Goal: Check status: Check status

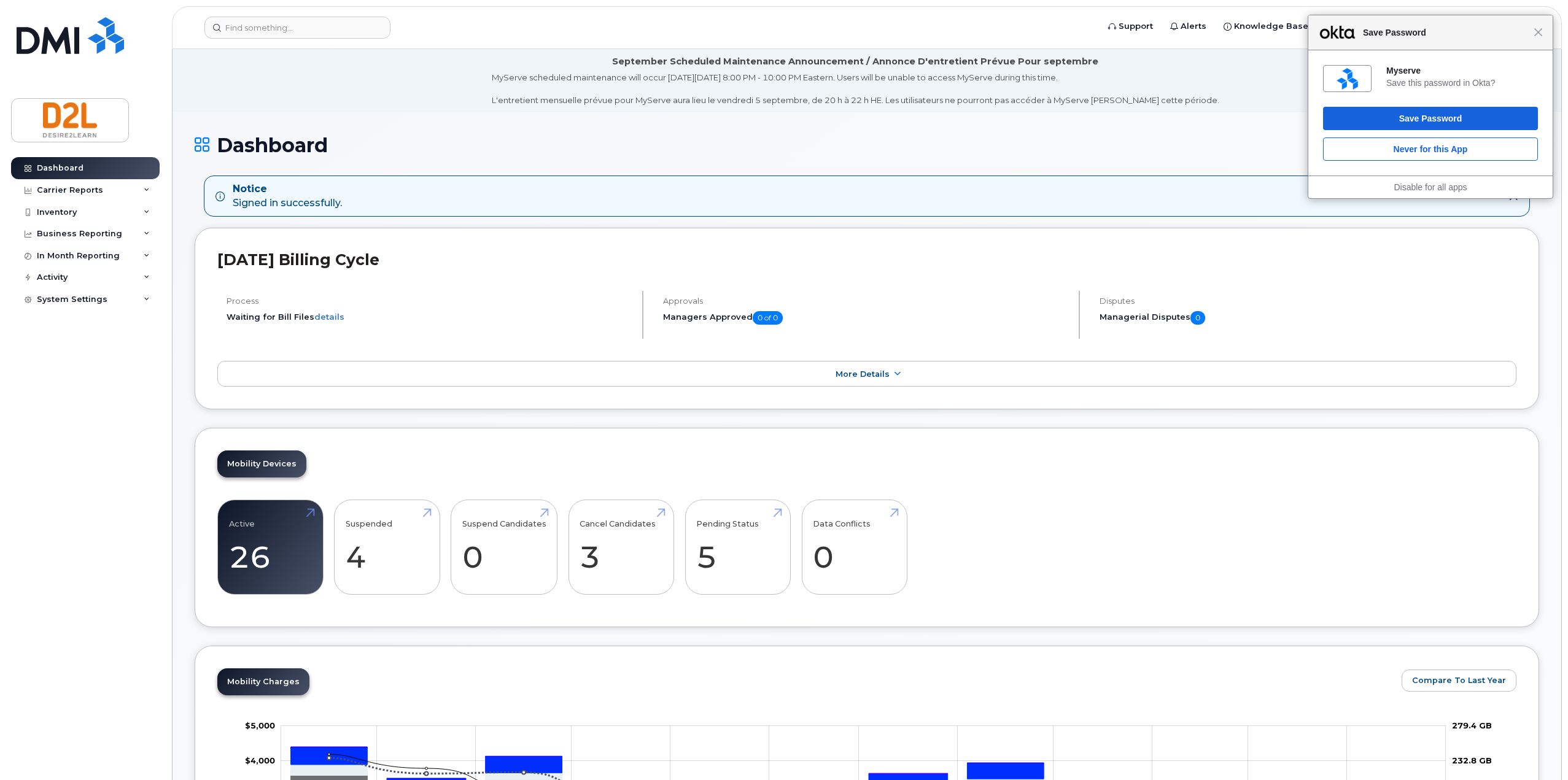
drag, startPoint x: 1168, startPoint y: 1, endPoint x: 888, endPoint y: 200, distance: 343.5
click at [888, 200] on div "Notice Signed in successfully." at bounding box center [857, 196] width 1283 height 28
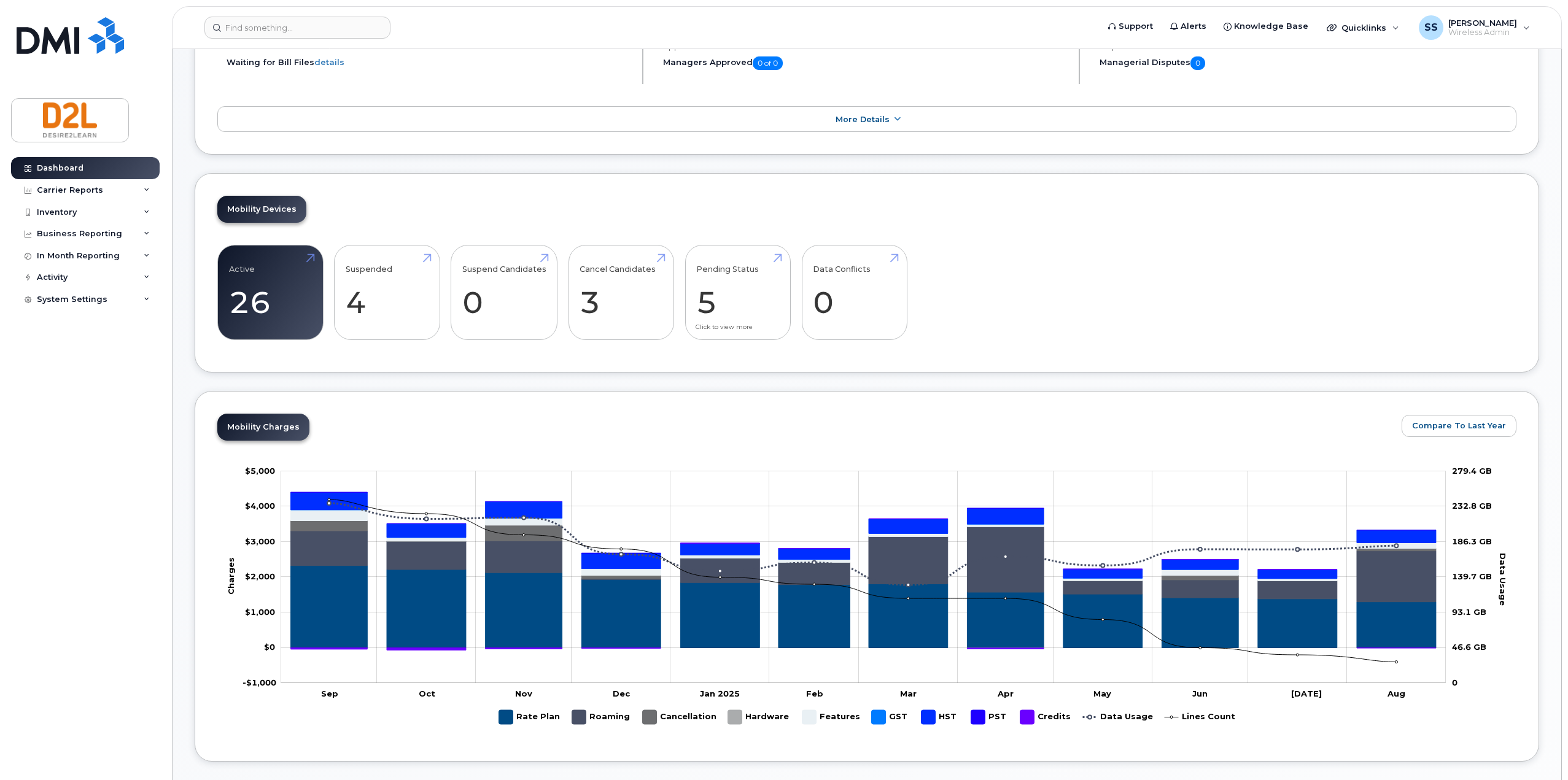
scroll to position [123, 0]
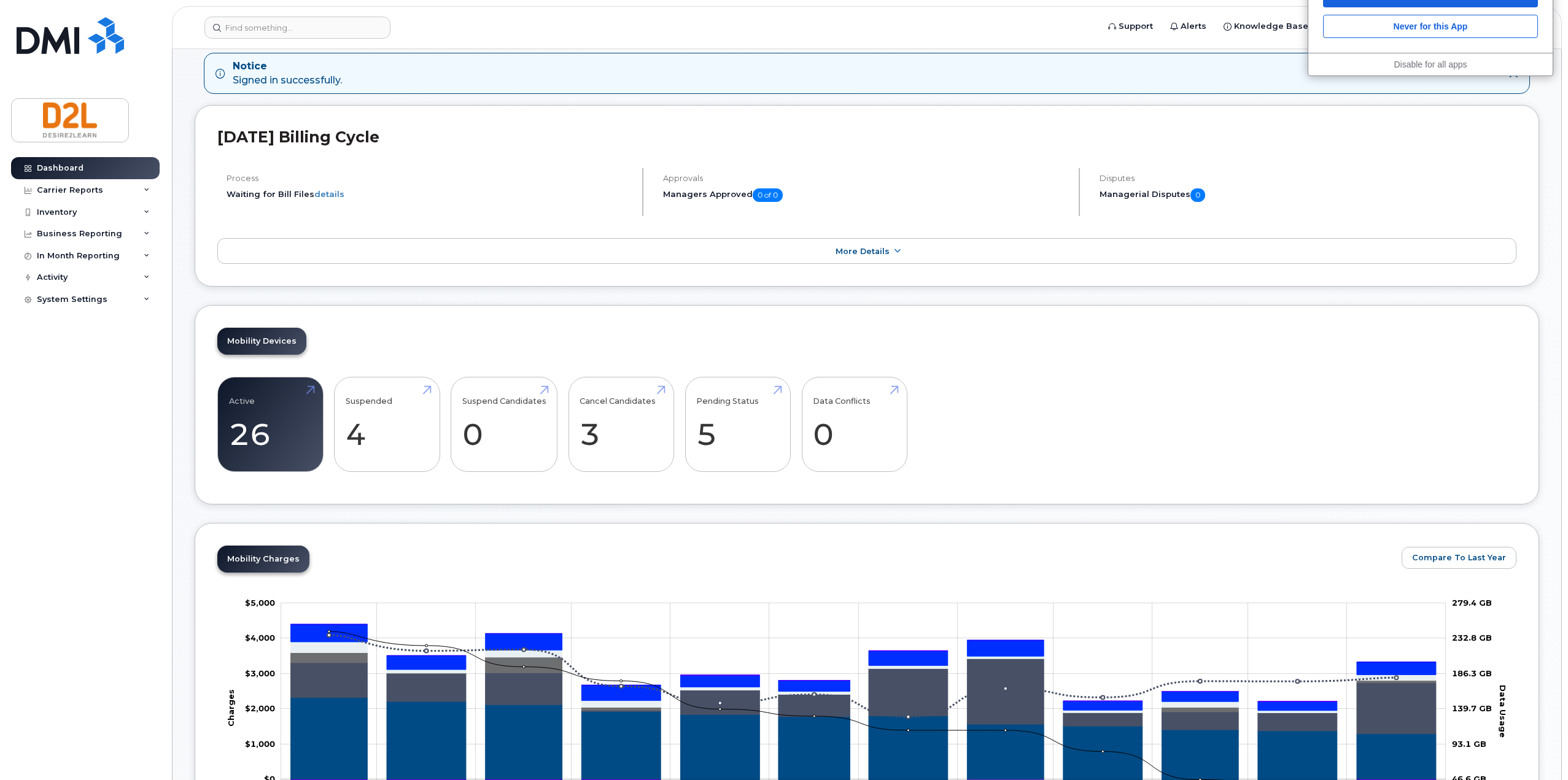
click at [1148, 86] on div "Notice Signed in successfully." at bounding box center [857, 73] width 1283 height 28
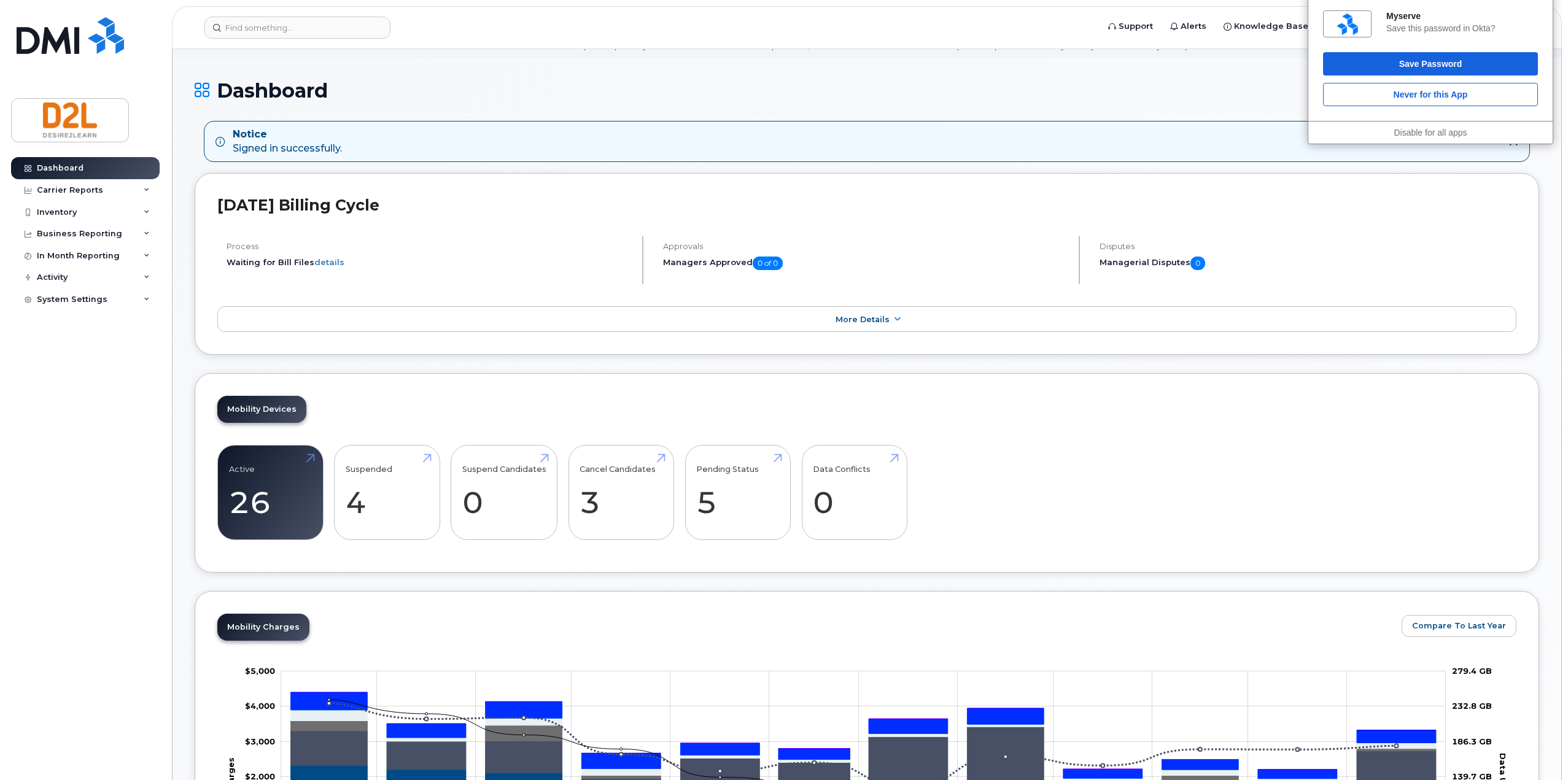
scroll to position [0, 0]
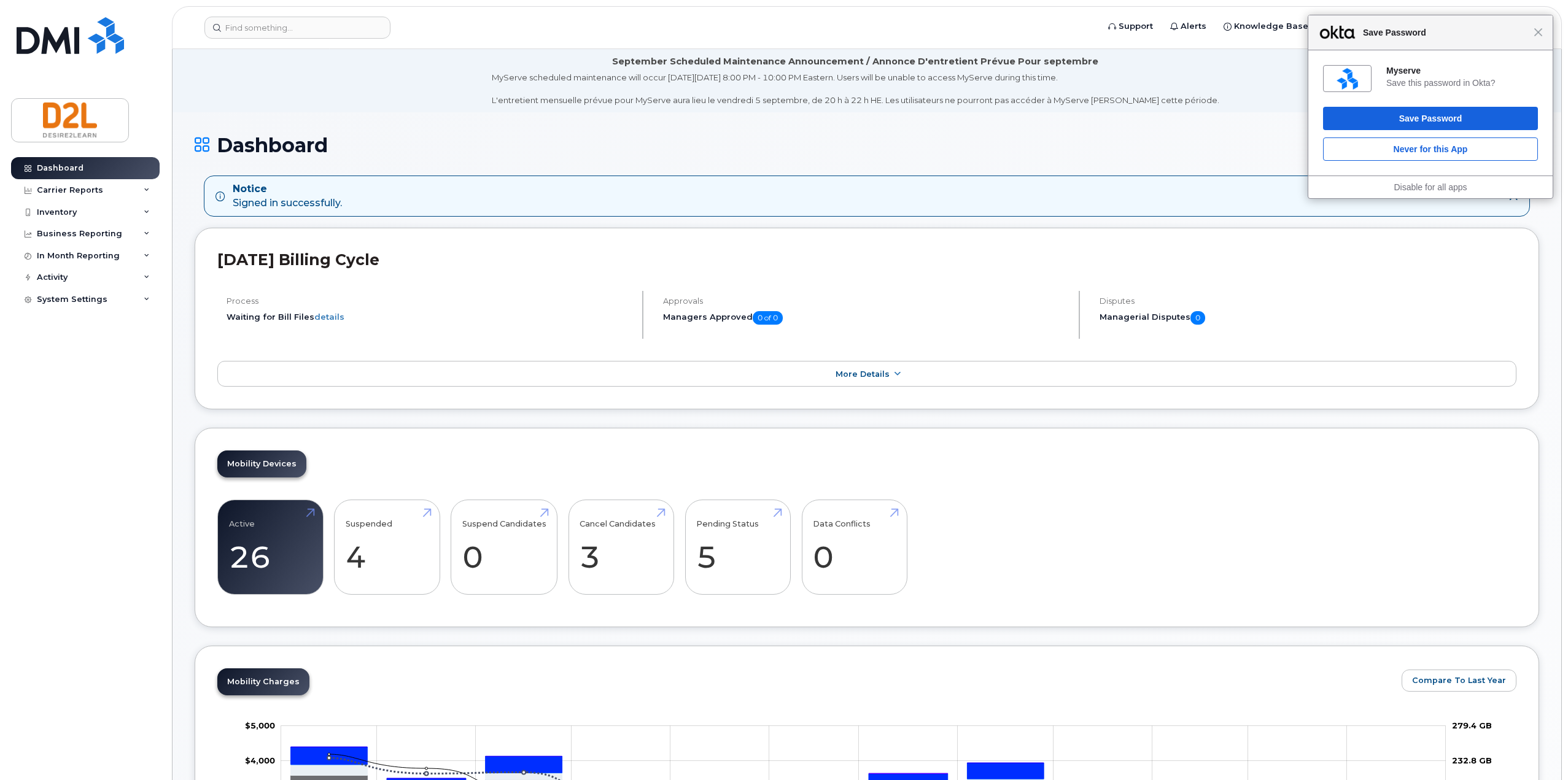
drag, startPoint x: 1008, startPoint y: 1, endPoint x: 559, endPoint y: 154, distance: 474.4
click at [559, 154] on h1 "Dashboard" at bounding box center [867, 145] width 1345 height 21
click at [72, 215] on div "Inventory" at bounding box center [56, 212] width 40 height 10
click at [282, 536] on link "Active 26 -73%" at bounding box center [270, 547] width 83 height 81
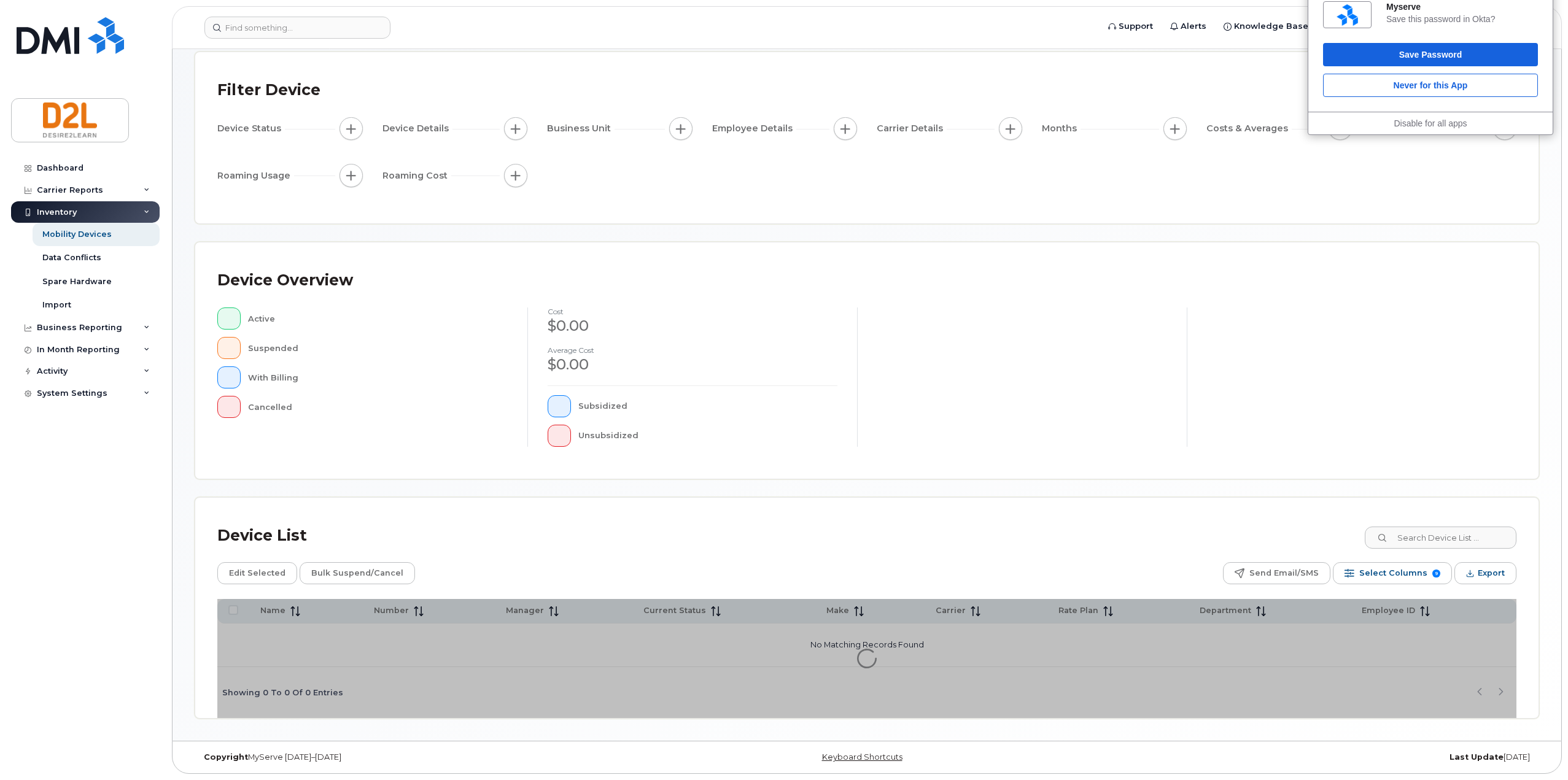
scroll to position [31, 0]
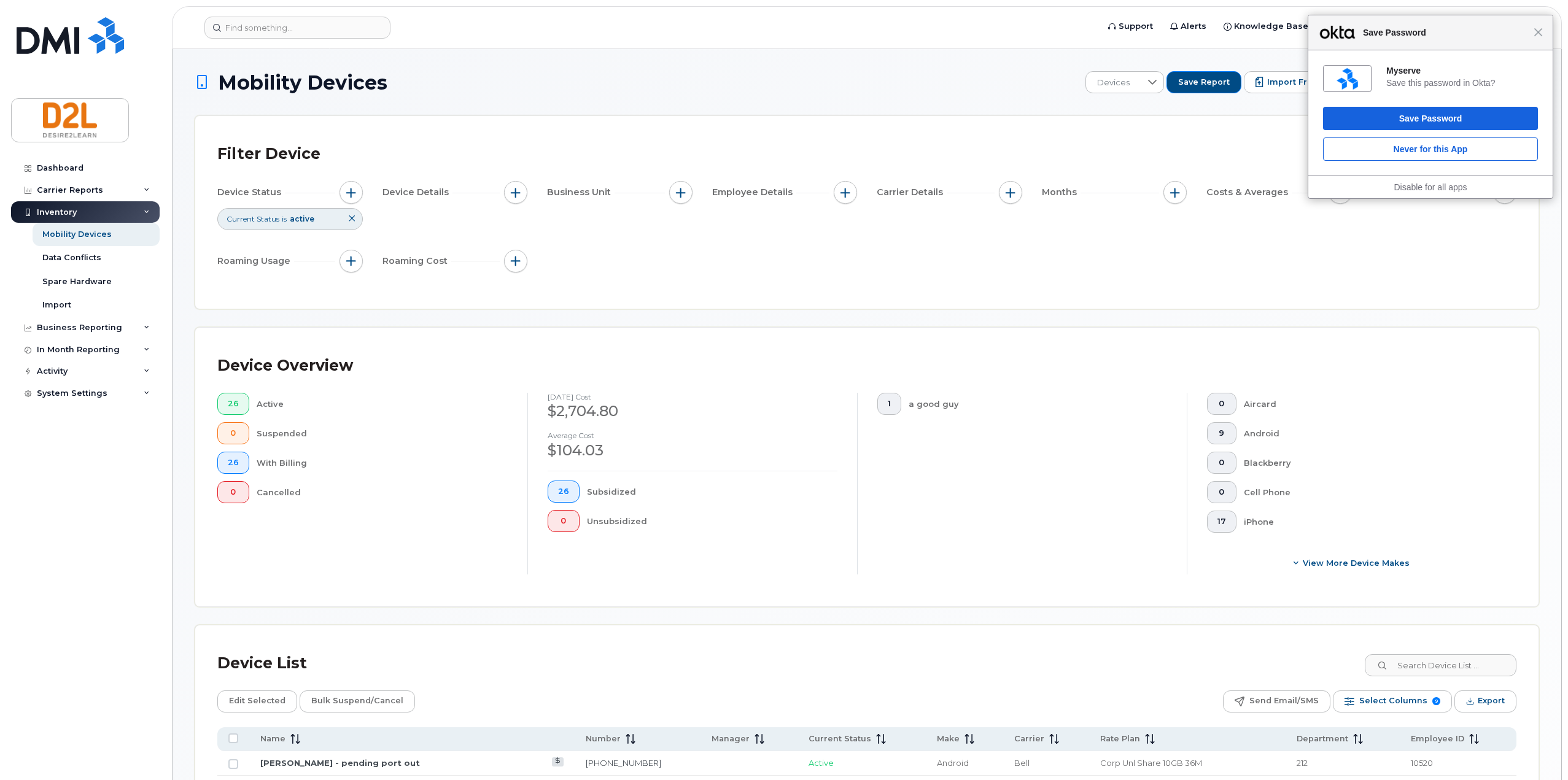
click at [262, 218] on span "Current Status" at bounding box center [253, 219] width 53 height 11
click at [232, 405] on span "26" at bounding box center [233, 403] width 11 height 10
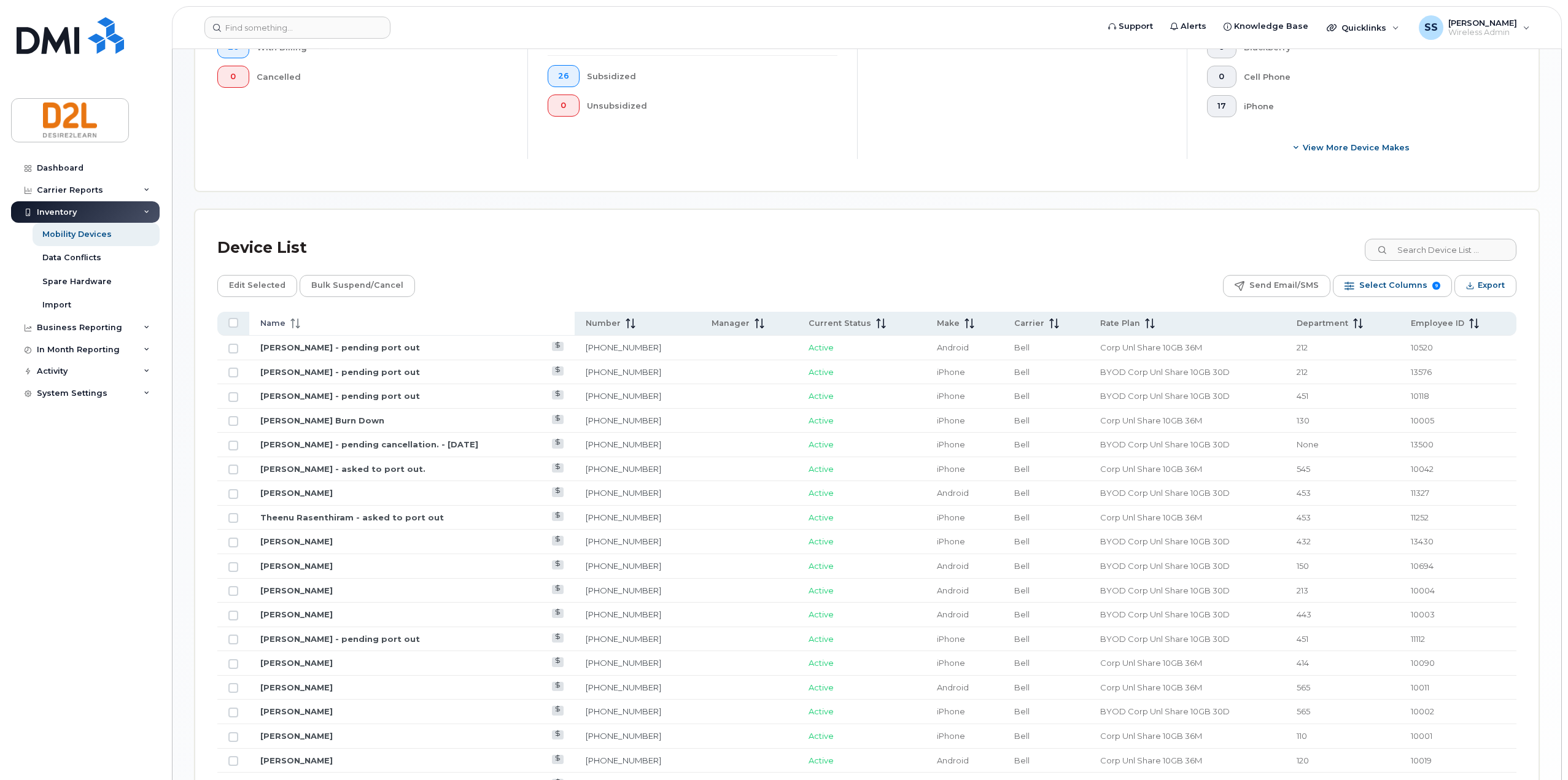
scroll to position [491, 0]
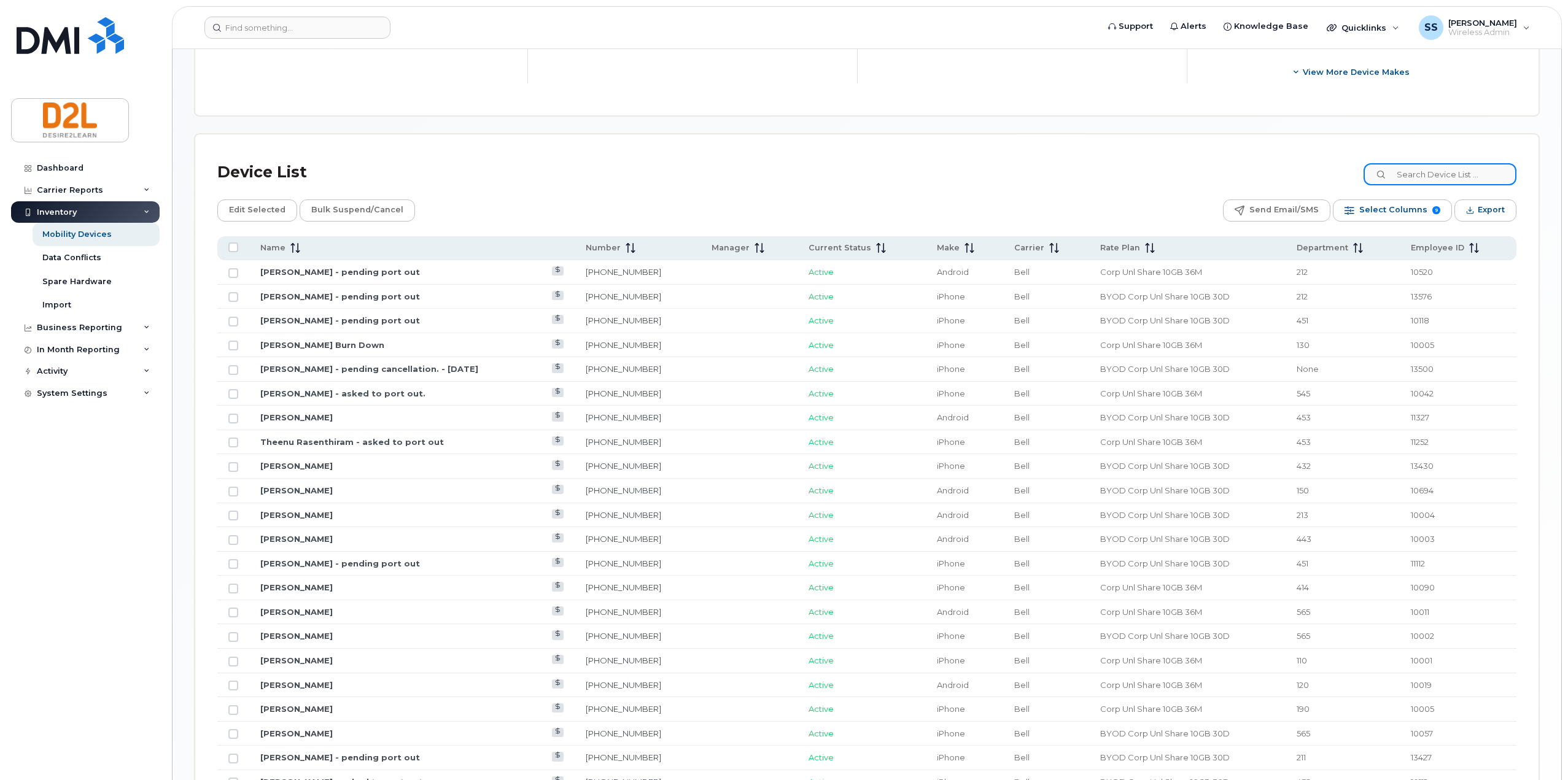
click at [1439, 171] on input at bounding box center [1440, 174] width 153 height 22
click at [1467, 172] on input at bounding box center [1440, 174] width 153 height 22
paste input "[PERSON_NAME]"
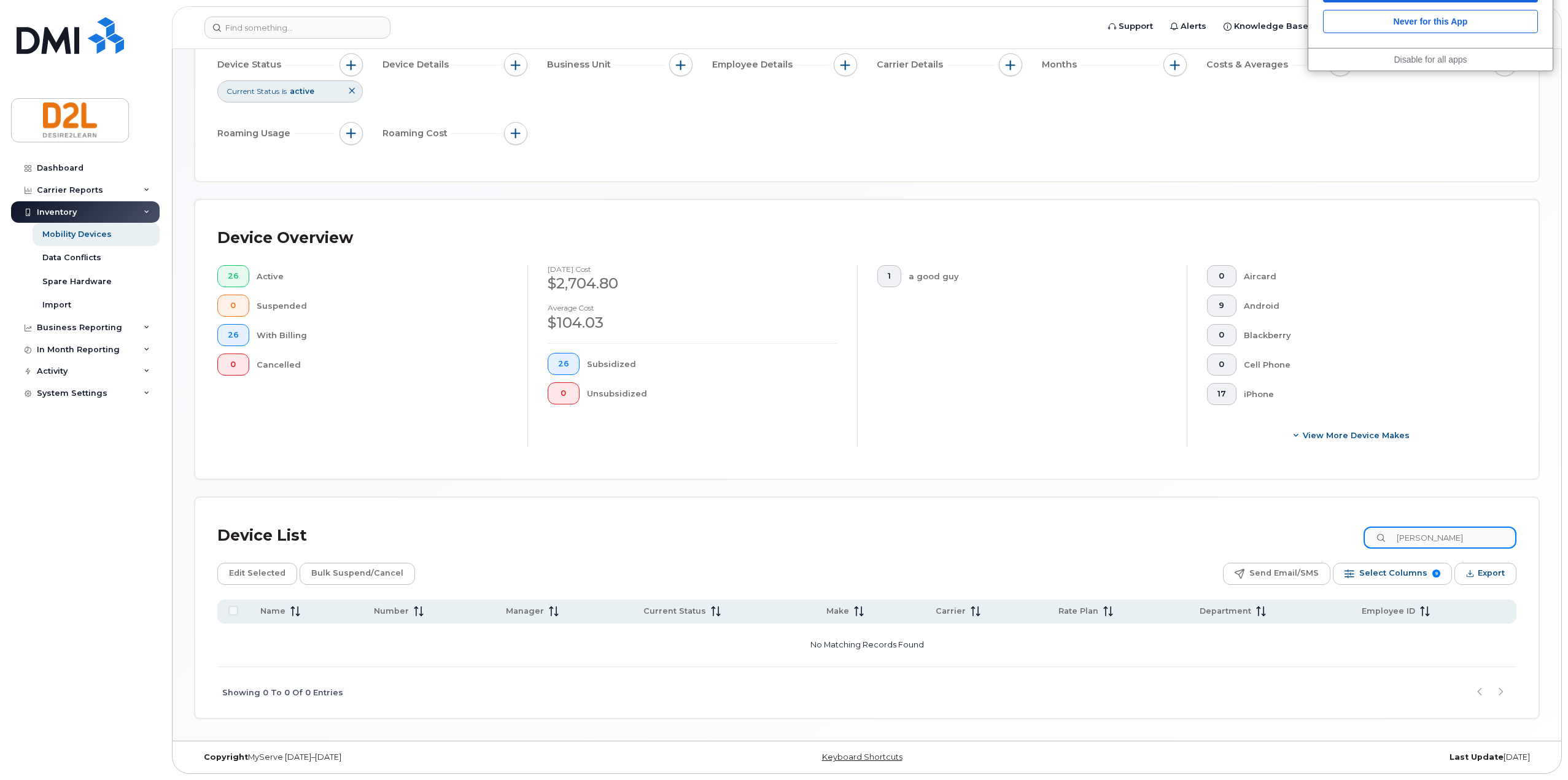
drag, startPoint x: 1460, startPoint y: 538, endPoint x: 1298, endPoint y: 526, distance: 162.4
click at [1298, 526] on div "Device List [PERSON_NAME]" at bounding box center [867, 536] width 1299 height 32
paste input "[PERSON_NAME]"
type input "[PERSON_NAME]"
